Goal: Obtain resource: Obtain resource

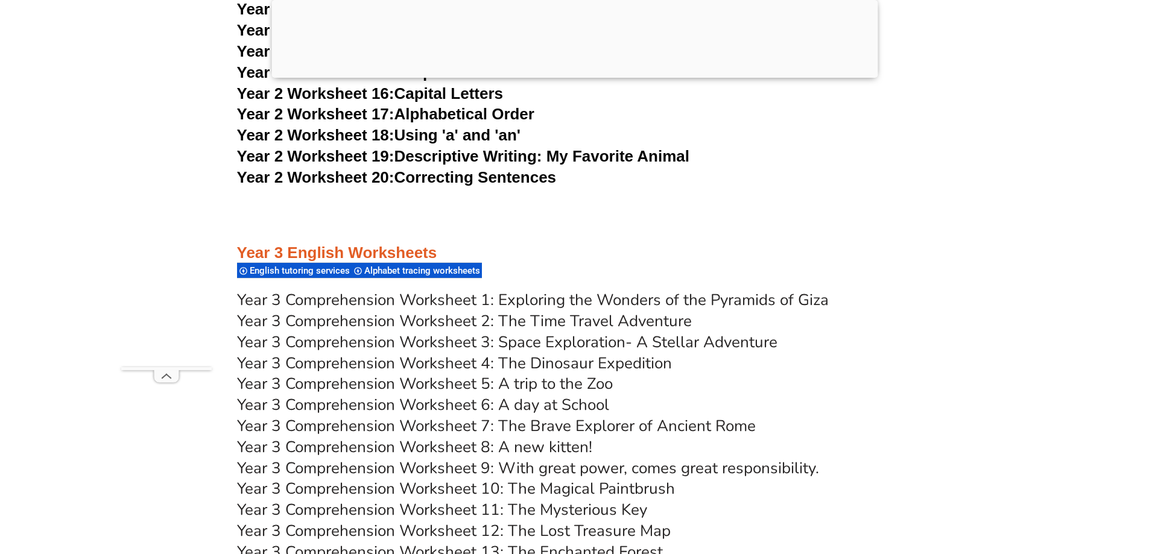
scroll to position [3649, 0]
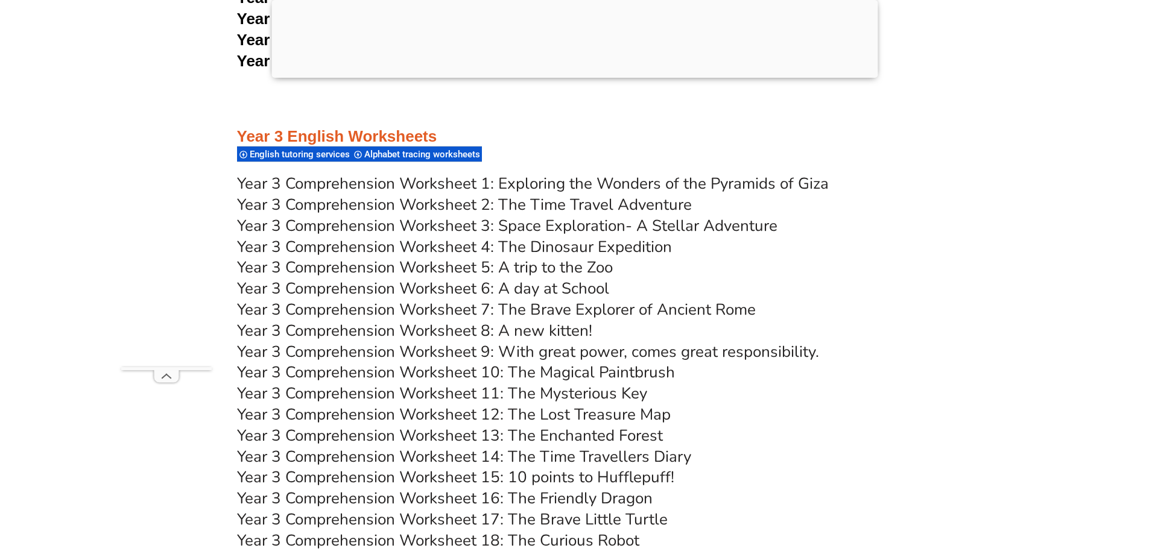
click at [555, 183] on link "Year 3 Comprehension Worksheet 1: Exploring the Wonders of the Pyramids of Giza" at bounding box center [533, 183] width 592 height 21
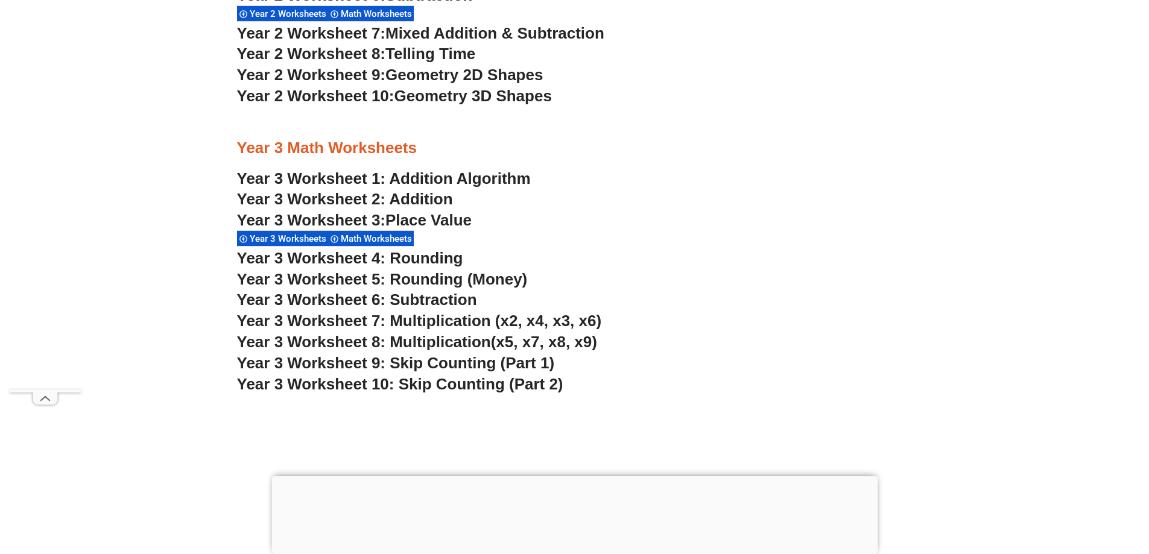
scroll to position [1746, 0]
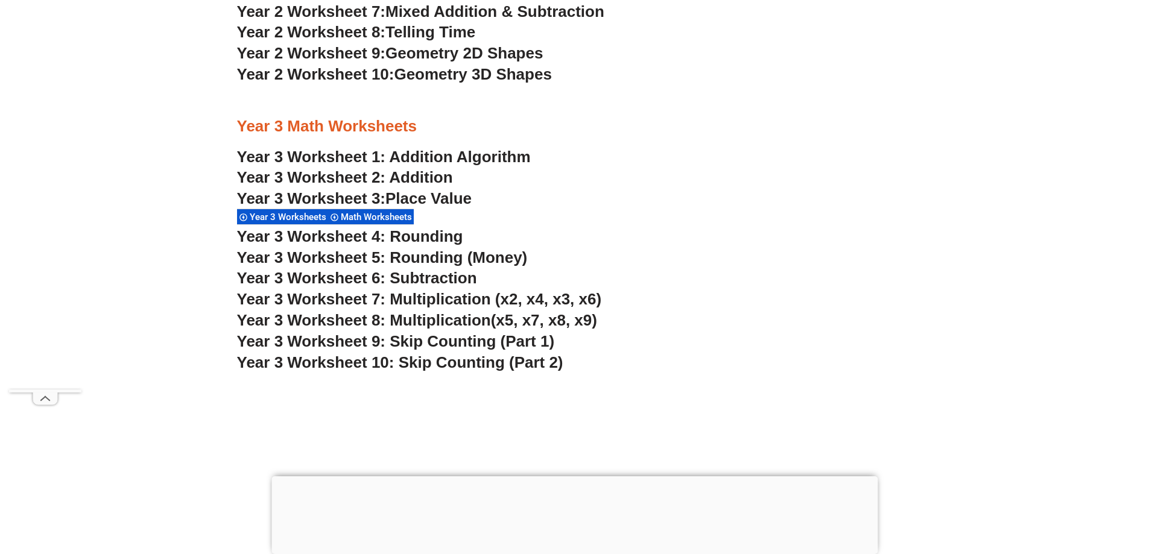
click at [436, 238] on span "Year 3 Worksheet 4: Rounding" at bounding box center [350, 236] width 226 height 18
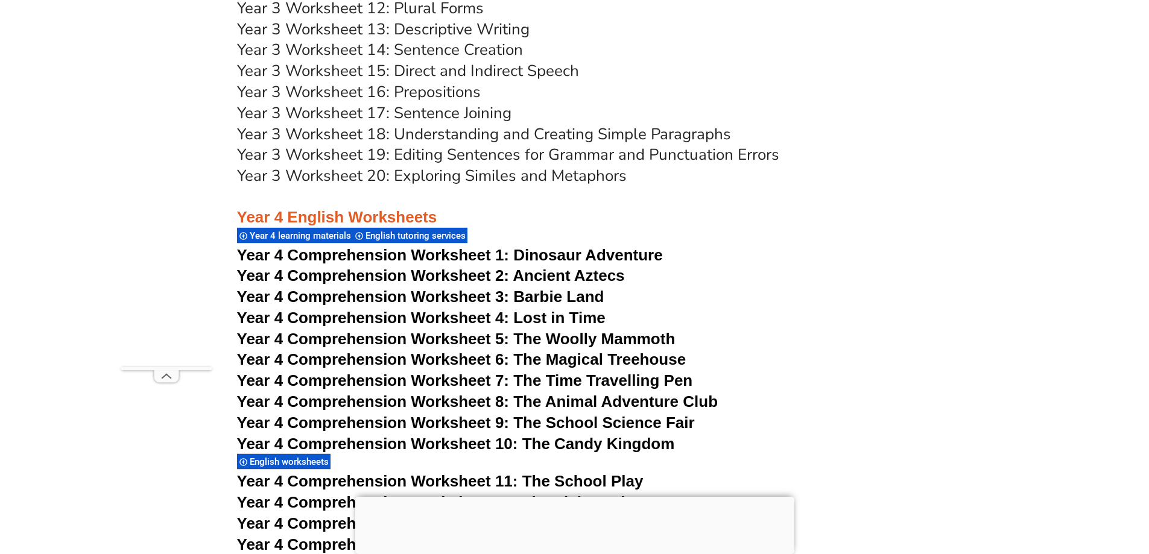
scroll to position [4782, 0]
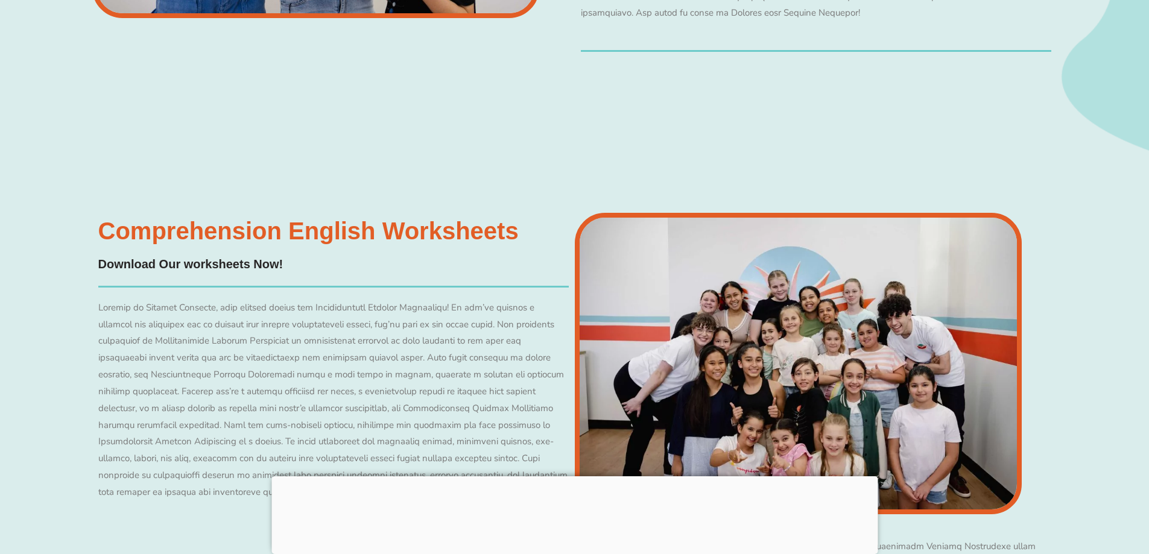
scroll to position [10056, 0]
